Goal: Task Accomplishment & Management: Complete application form

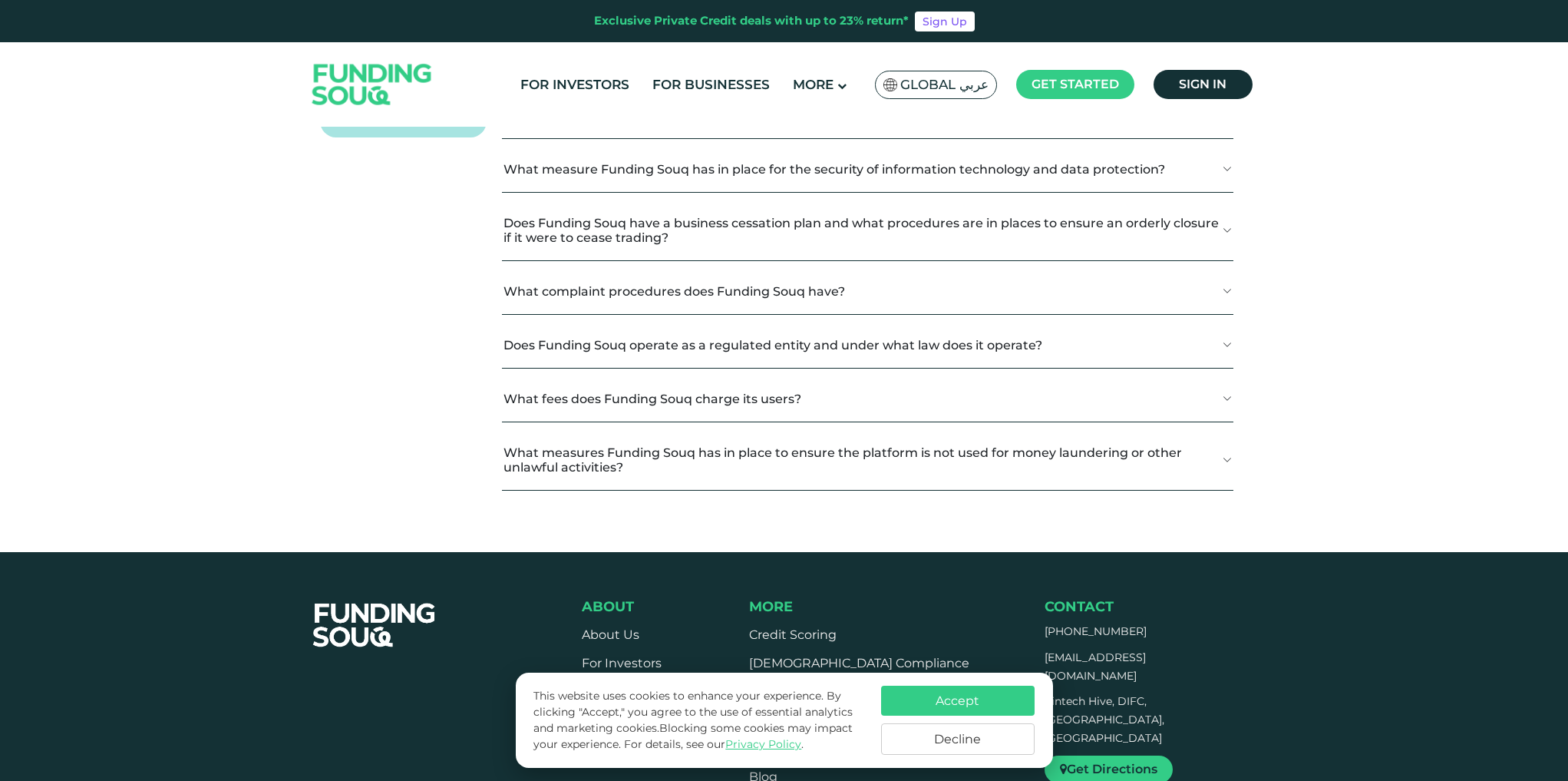
scroll to position [1996, 0]
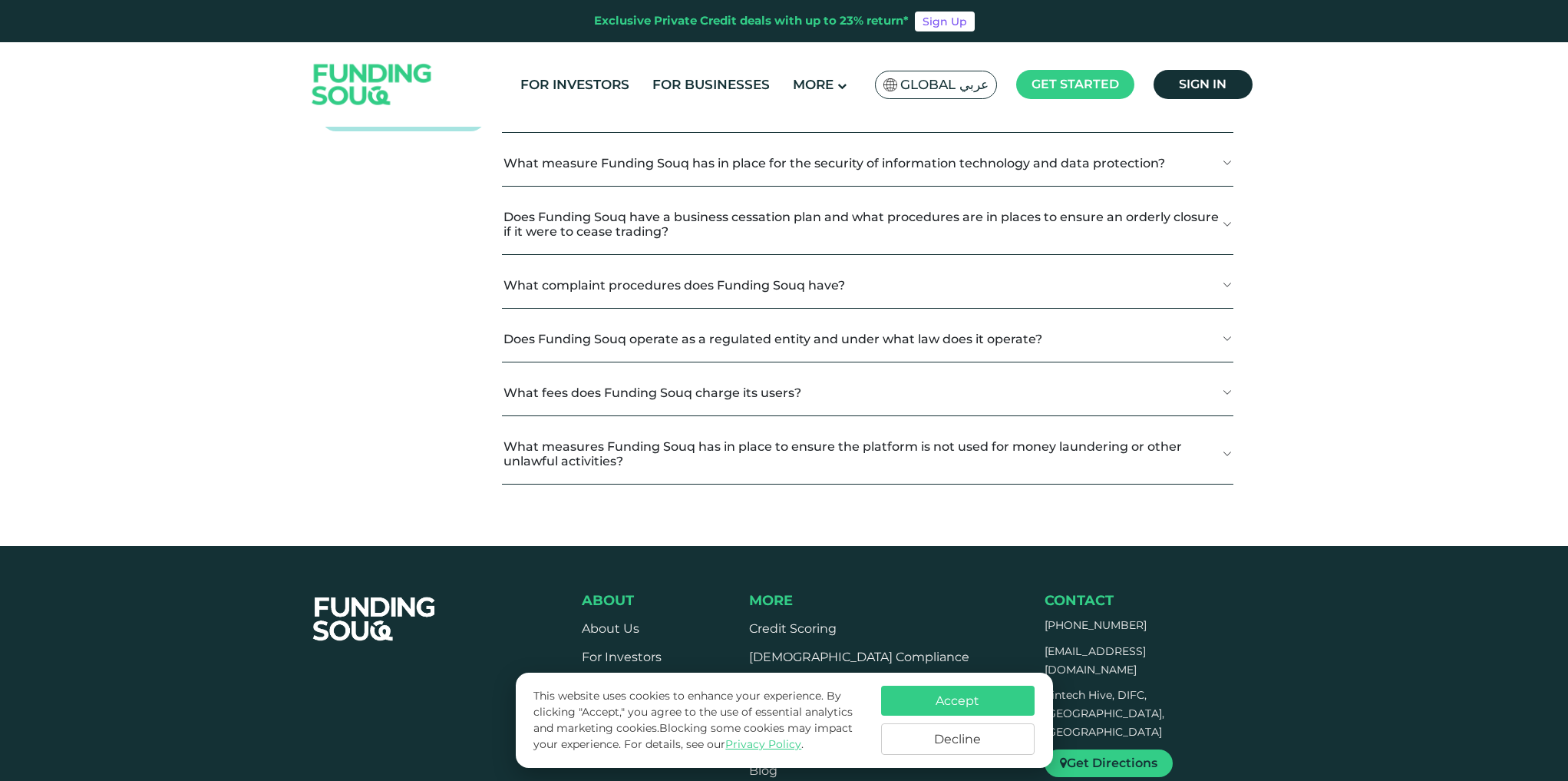
click at [750, 25] on button "Is Funding Souq compliant with [DEMOGRAPHIC_DATA] principles?" at bounding box center [867, 2] width 731 height 45
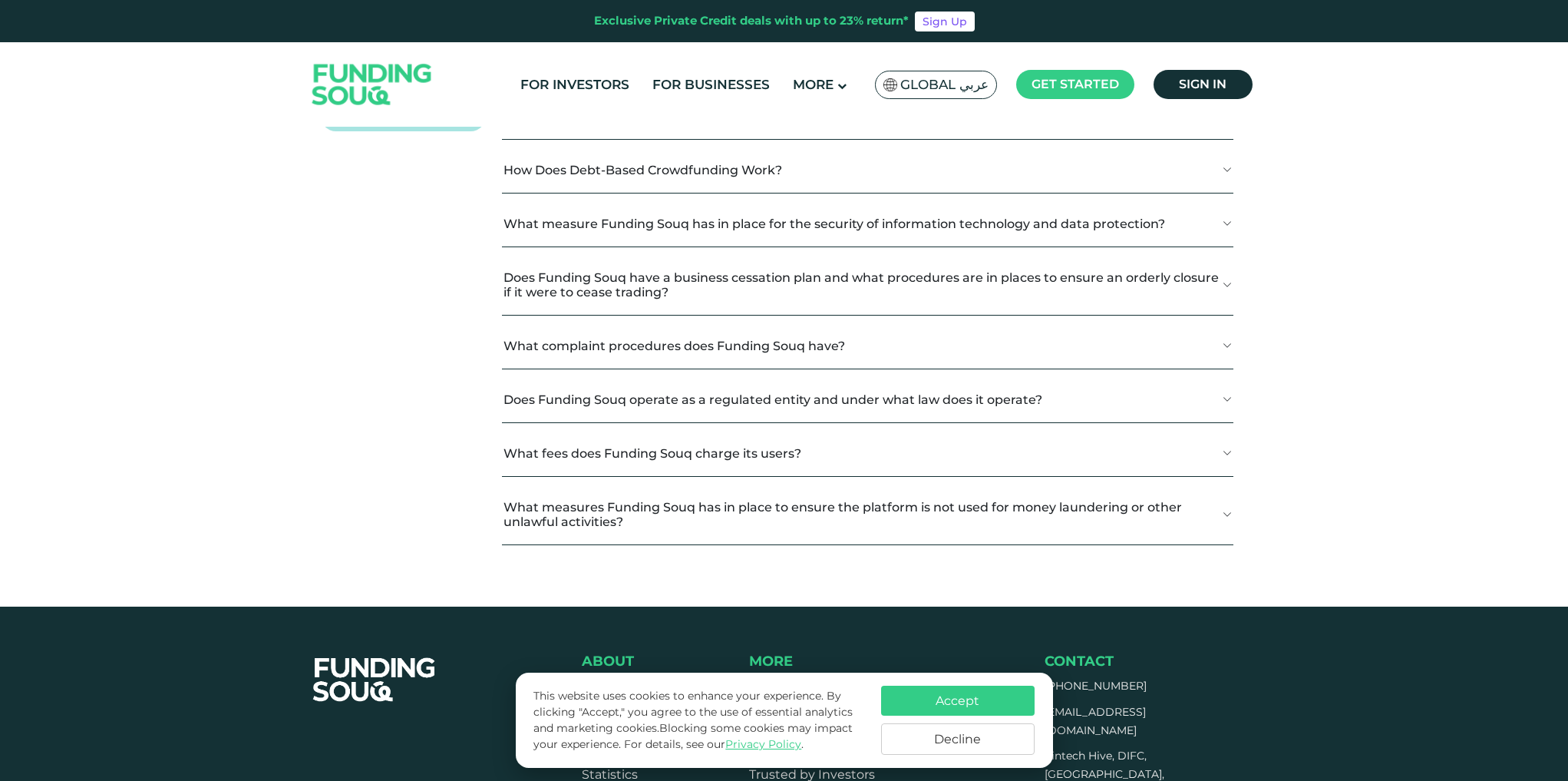
click at [750, 25] on button "Is Funding Souq compliant with [DEMOGRAPHIC_DATA] principles?" at bounding box center [867, 2] width 731 height 45
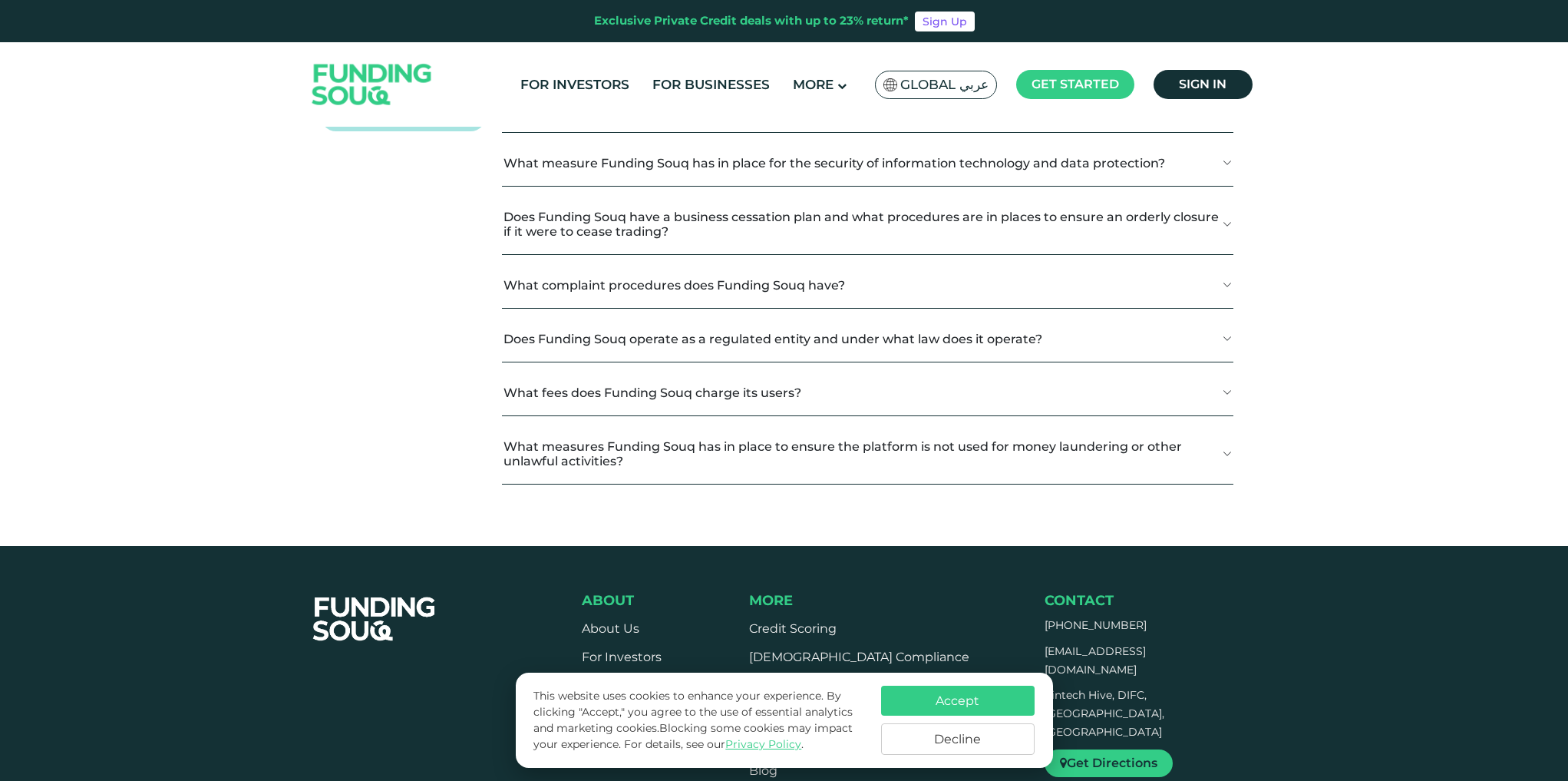
click at [716, 78] on button "Why Choose Funding Souq?" at bounding box center [867, 56] width 731 height 45
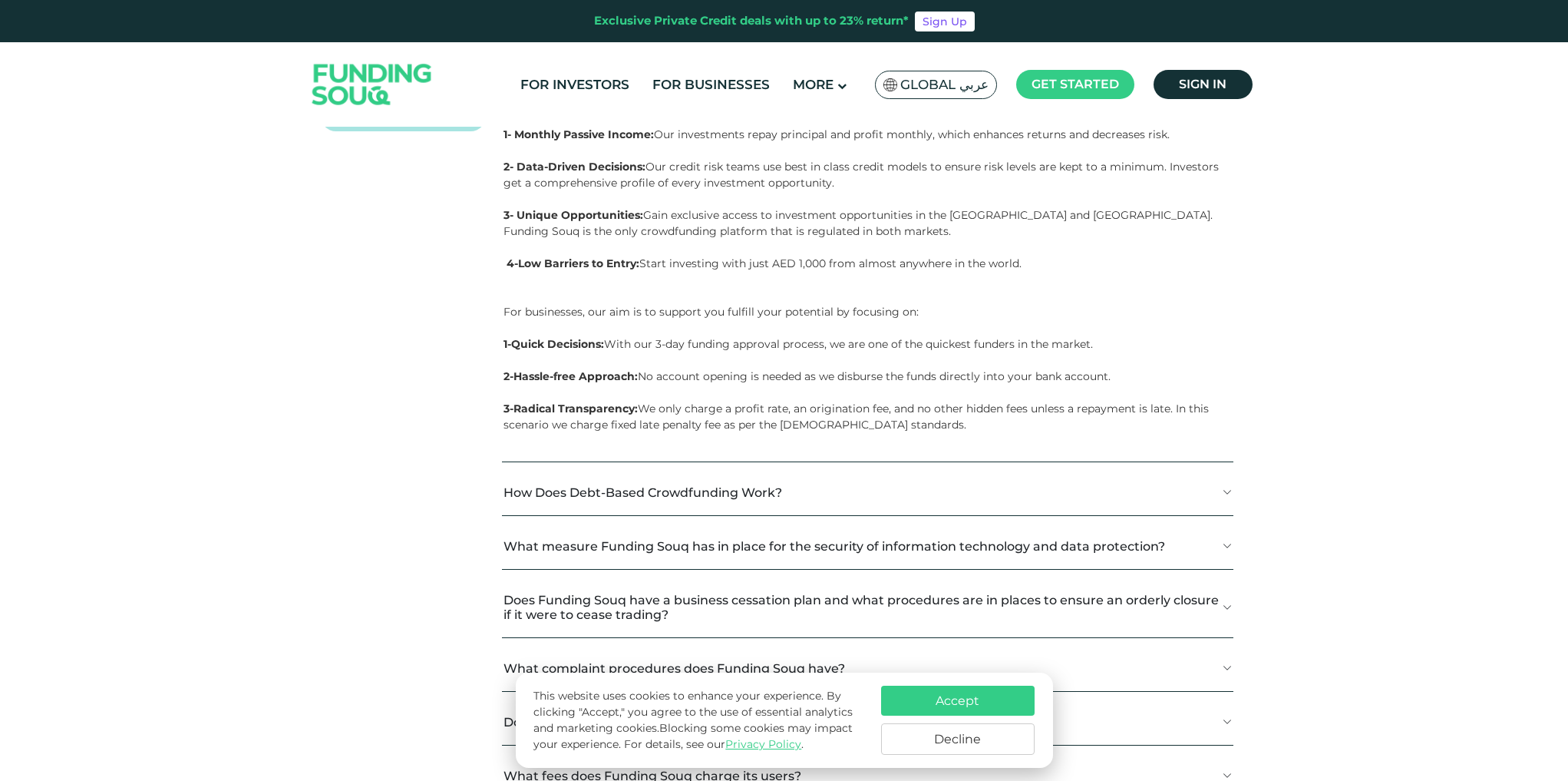
click at [716, 78] on button "Why Choose Funding Souq?" at bounding box center [867, 56] width 731 height 45
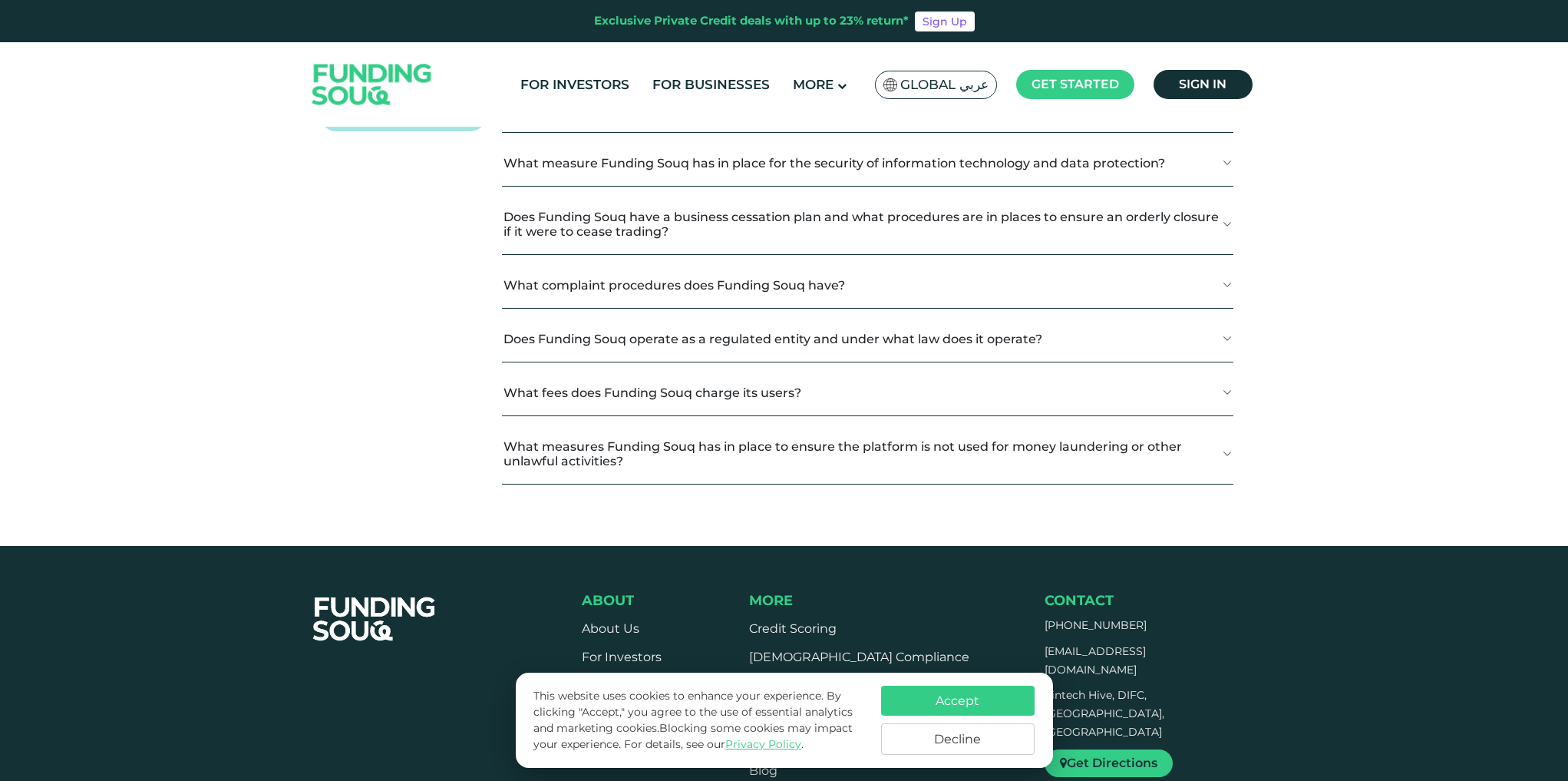
click at [716, 78] on button "Why Choose Funding Souq?" at bounding box center [867, 56] width 731 height 45
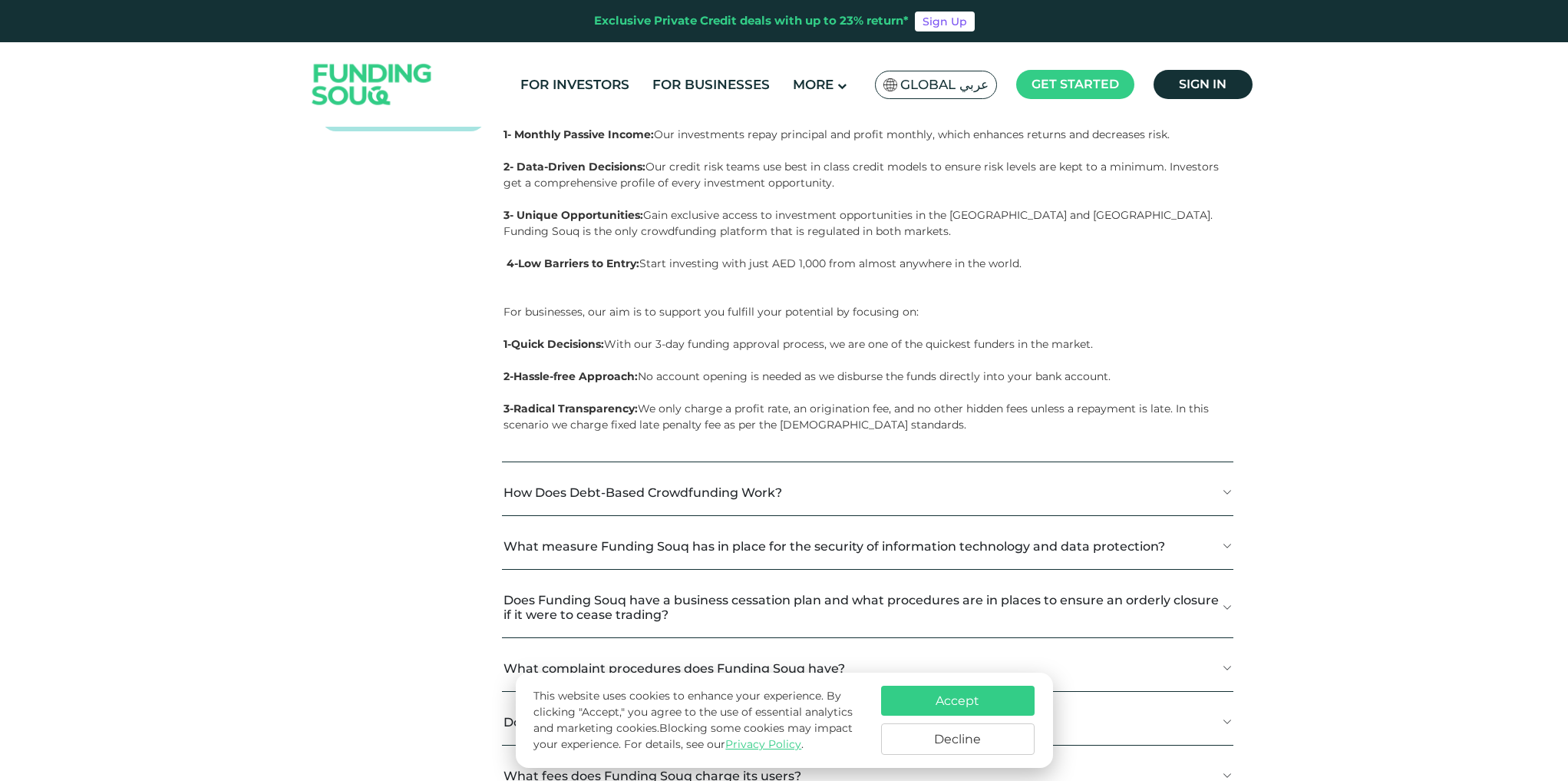
click at [716, 78] on button "Why Choose Funding Souq?" at bounding box center [867, 56] width 731 height 45
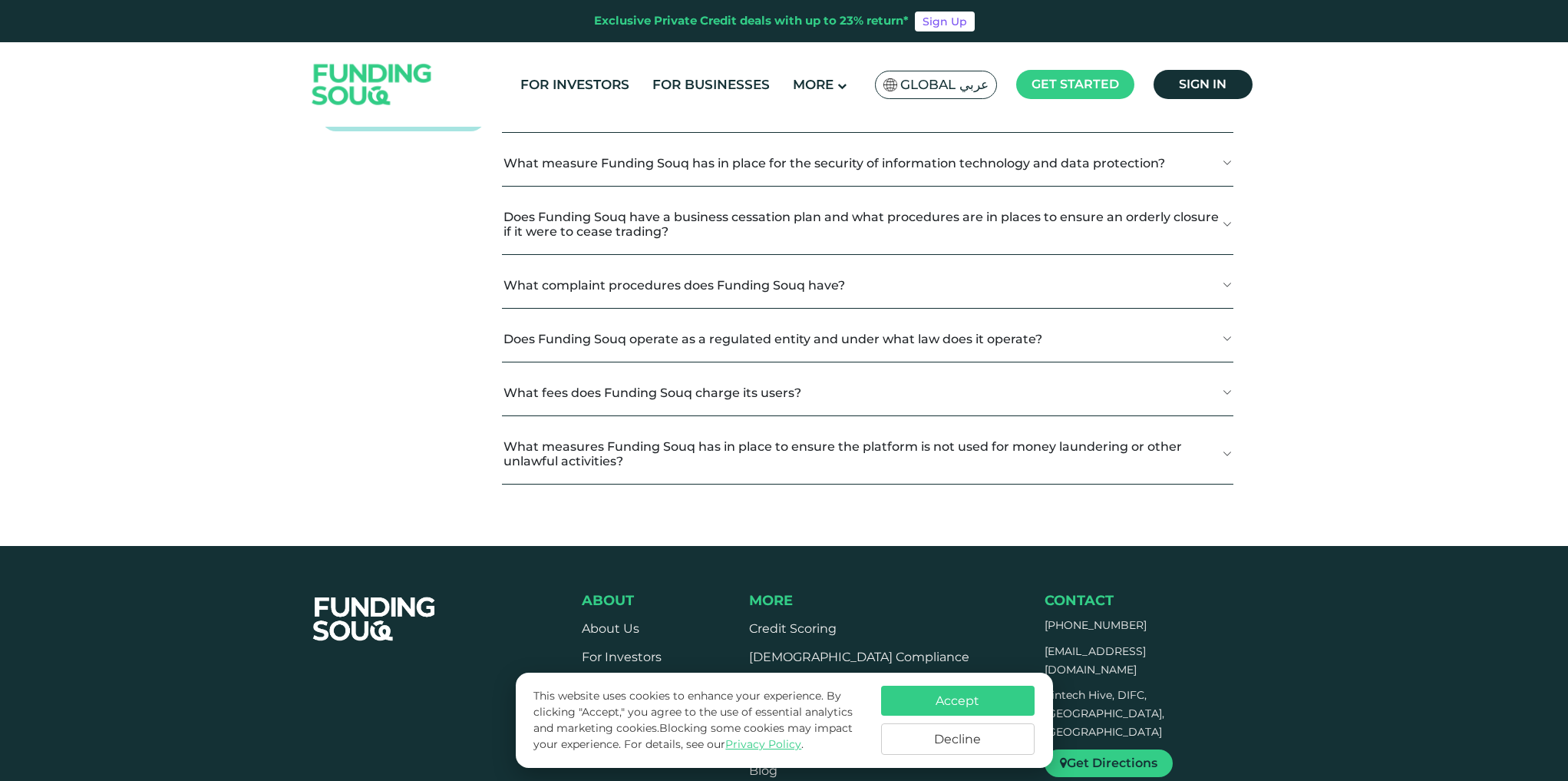
scroll to position [2073, 0]
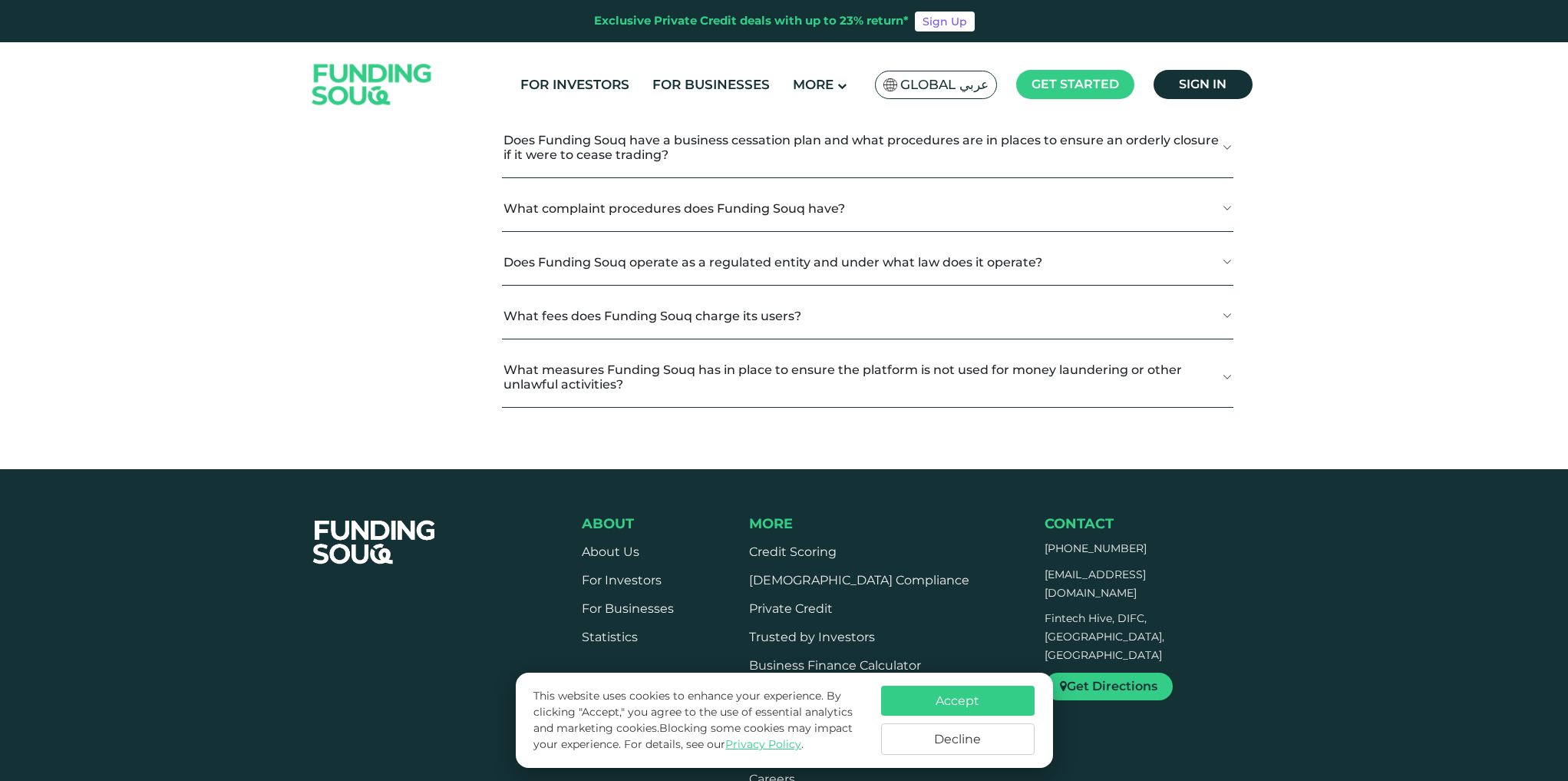
click at [716, 55] on button "How Does Debt-Based Crowdfunding Work?" at bounding box center [867, 33] width 731 height 45
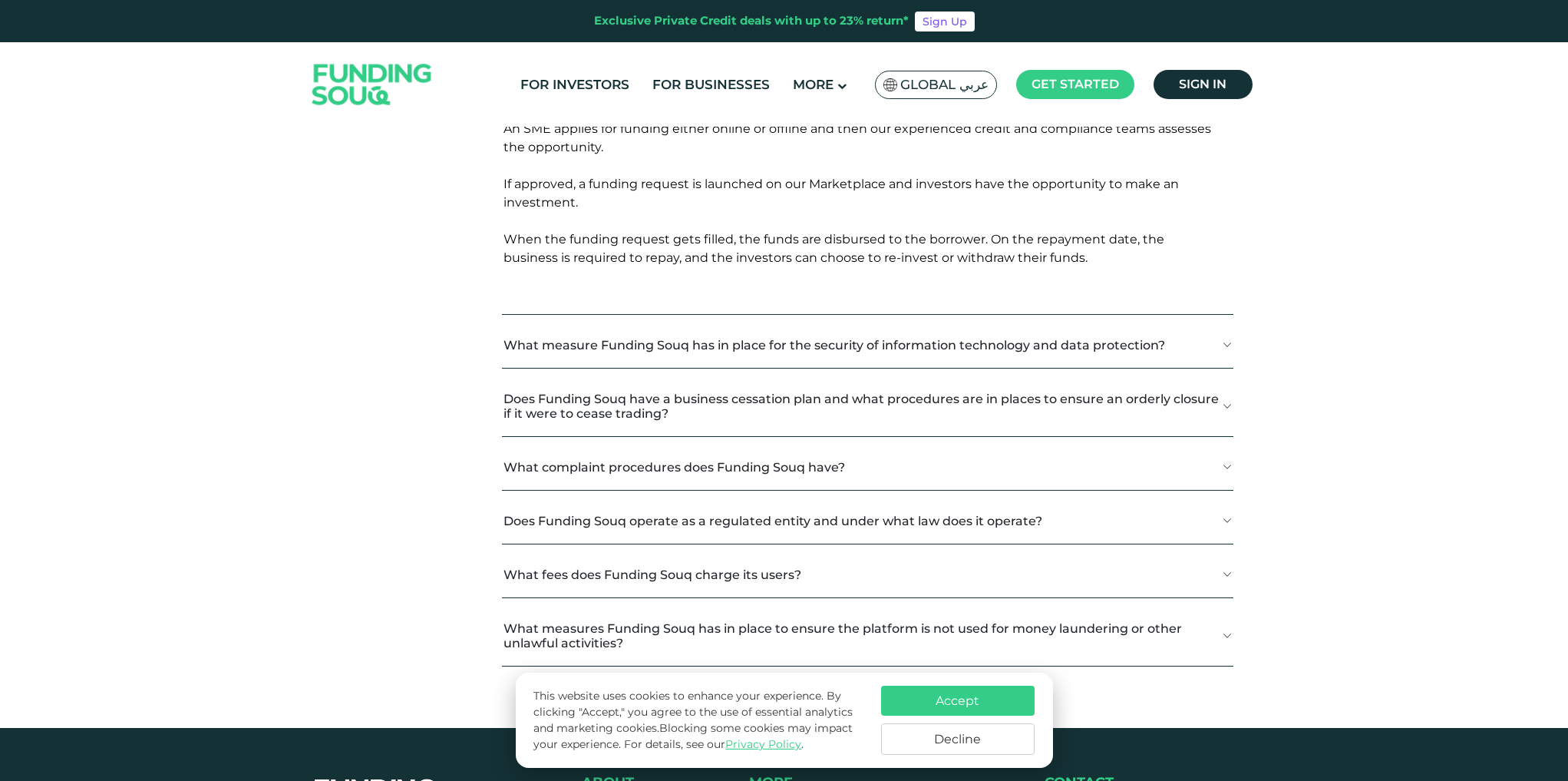
click at [716, 55] on button "How Does Debt-Based Crowdfunding Work?" at bounding box center [867, 33] width 731 height 45
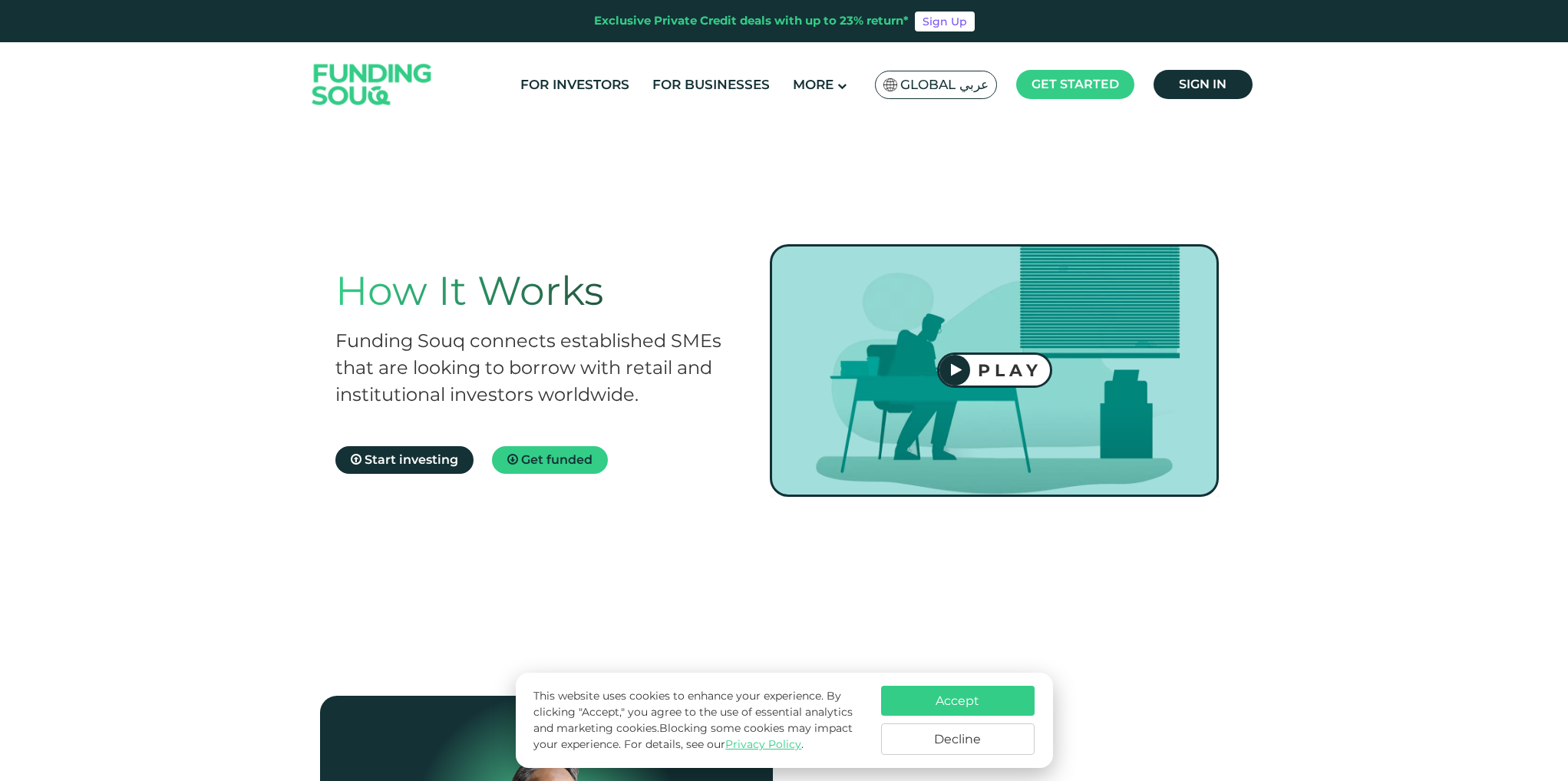
scroll to position [0, 0]
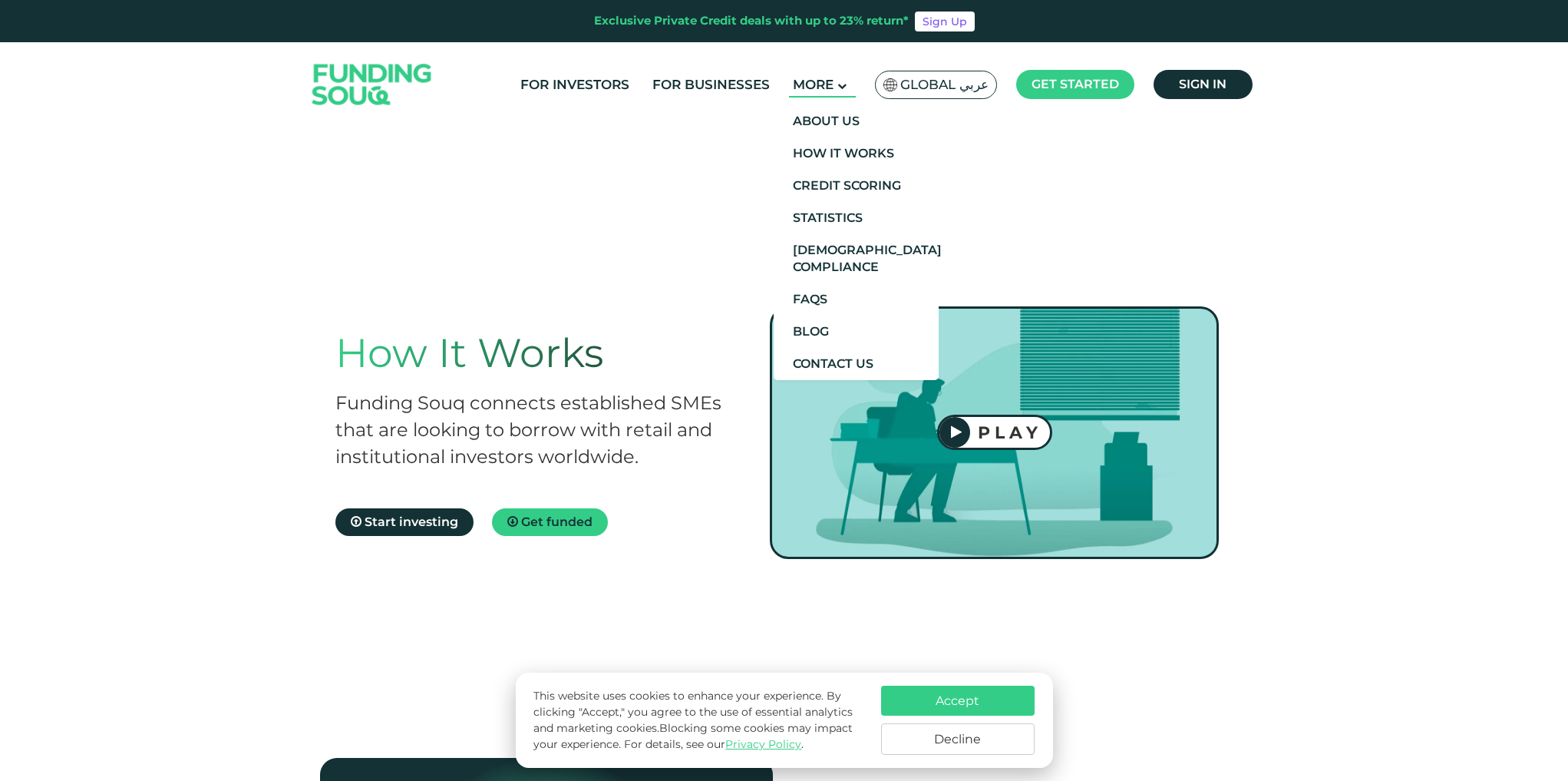
click at [856, 75] on main "More" at bounding box center [822, 84] width 67 height 26
click at [901, 303] on link "FAQs" at bounding box center [856, 300] width 165 height 33
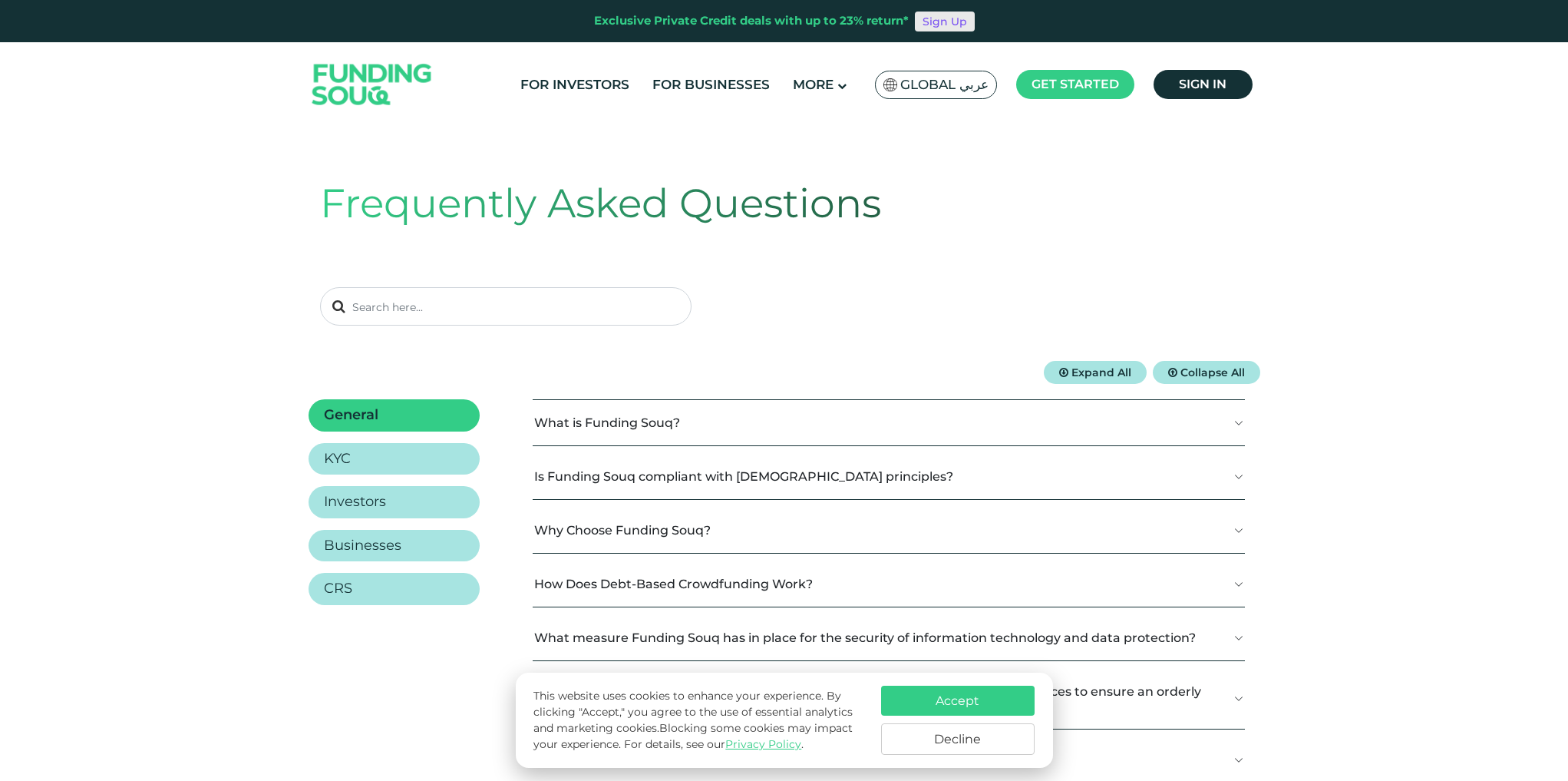
click at [929, 22] on link "Sign Up" at bounding box center [944, 22] width 60 height 20
